Goal: Transaction & Acquisition: Purchase product/service

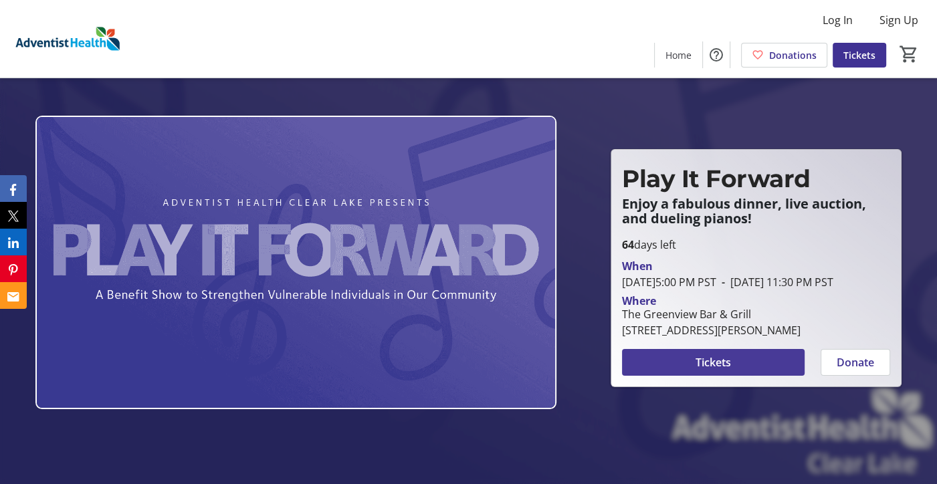
click at [717, 370] on span "Tickets" at bounding box center [712, 362] width 35 height 16
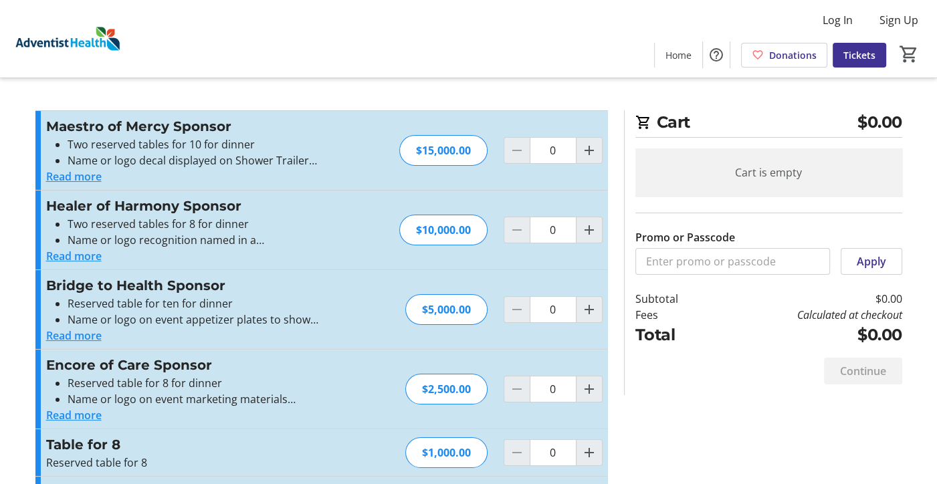
click at [425, 30] on div "Log In Sign Up Home Donations Tickets 0" at bounding box center [468, 39] width 937 height 78
